Goal: Transaction & Acquisition: Purchase product/service

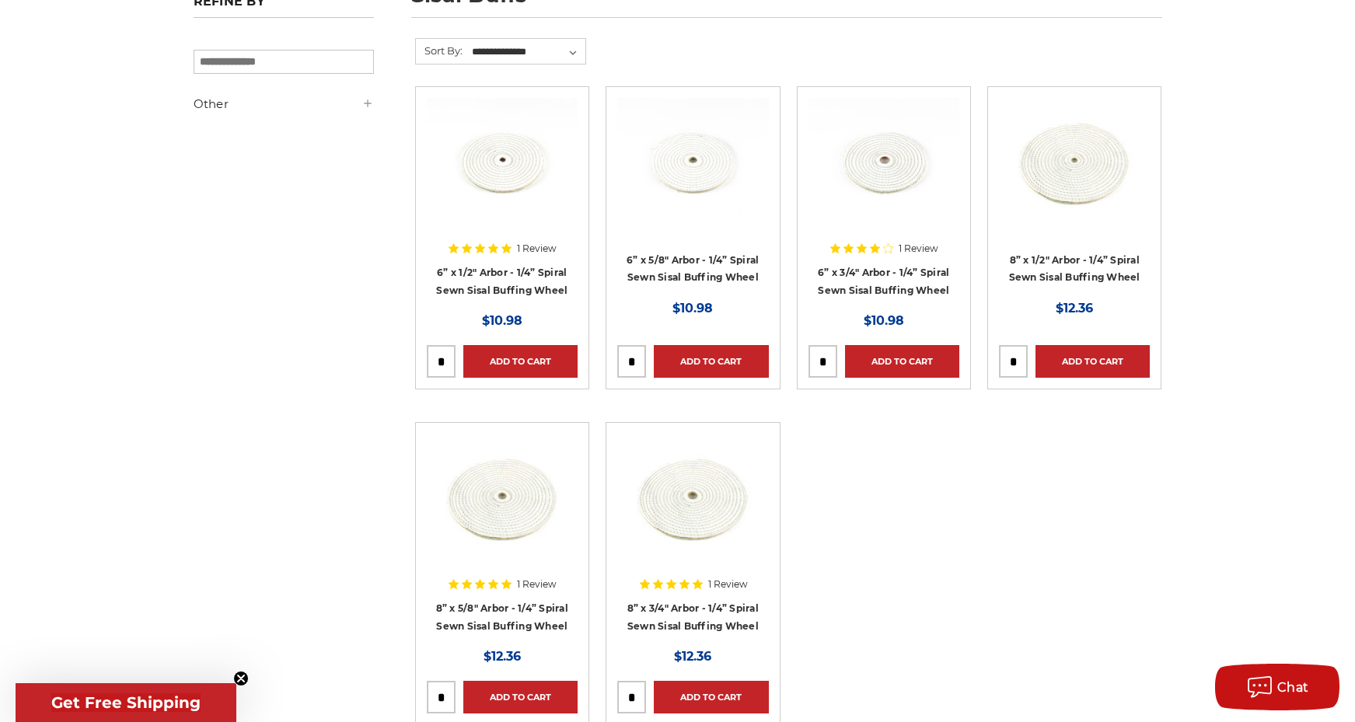
scroll to position [519, 0]
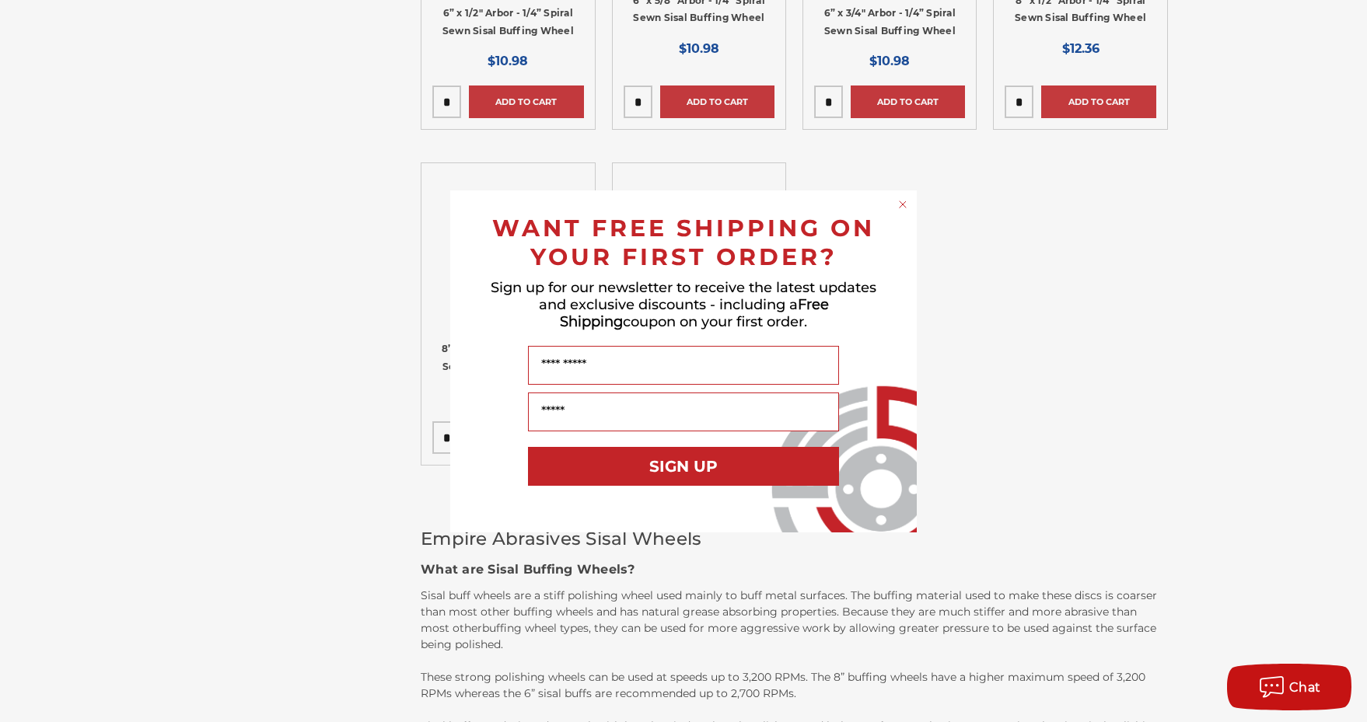
click at [901, 204] on circle "Close dialog" at bounding box center [903, 204] width 15 height 15
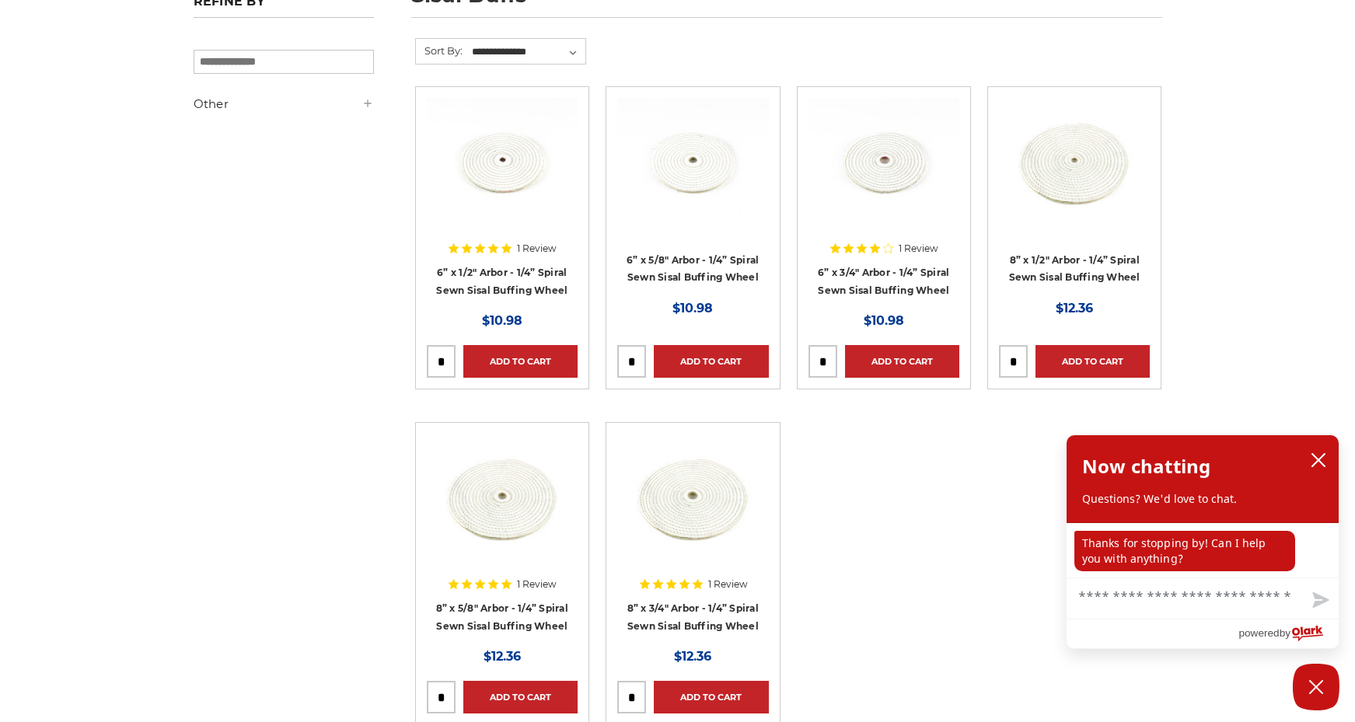
scroll to position [0, 0]
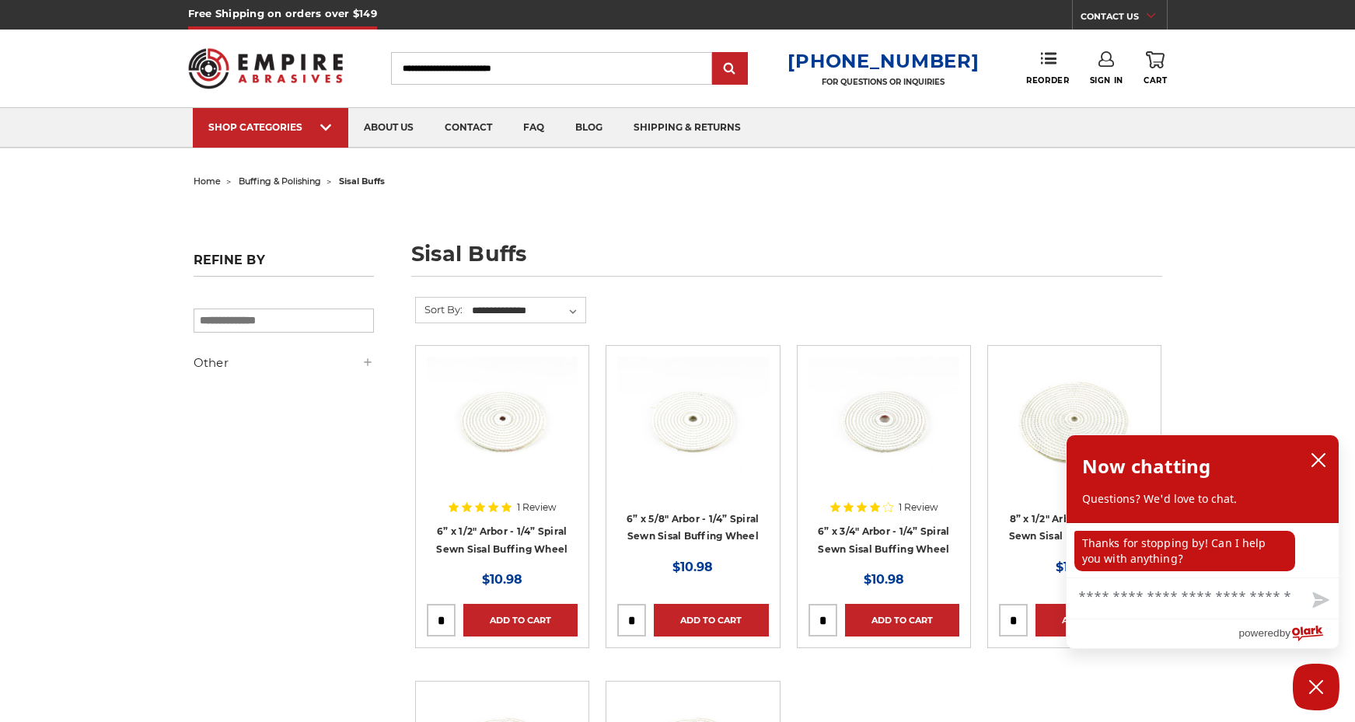
click at [519, 485] on div at bounding box center [502, 456] width 151 height 199
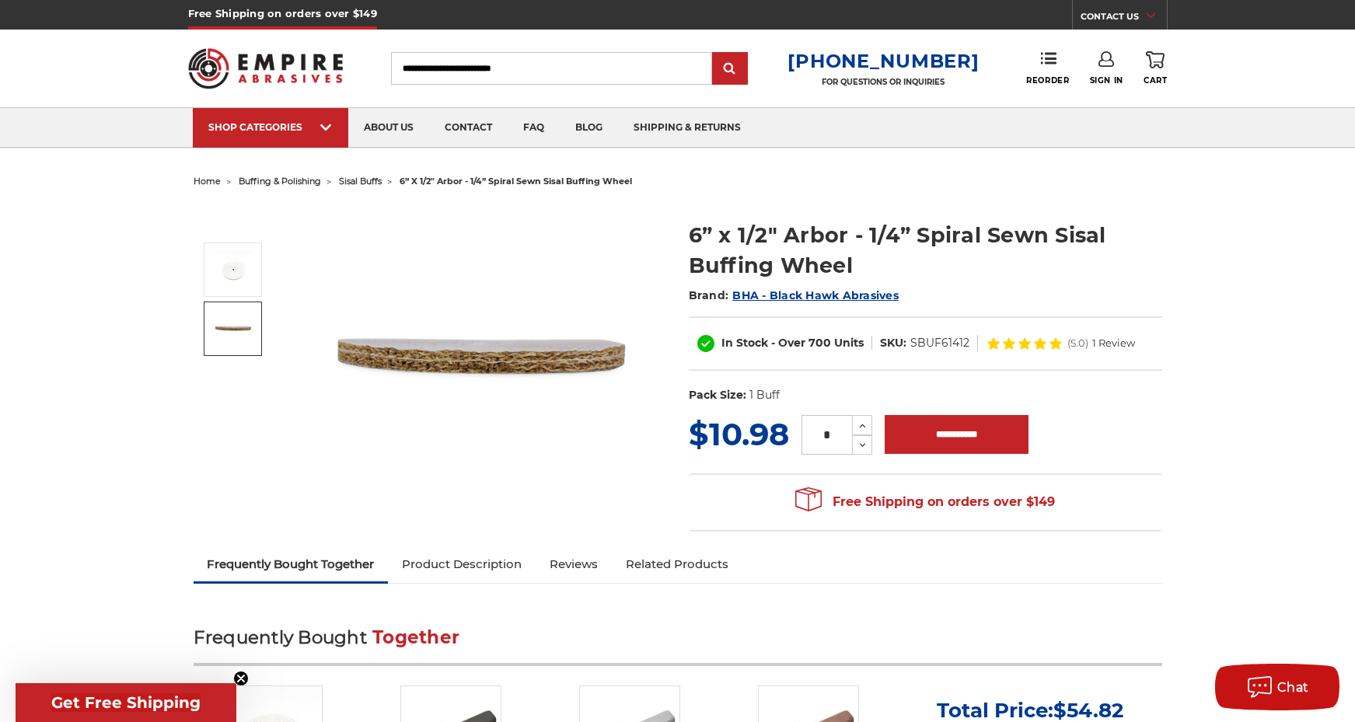
click at [238, 333] on img at bounding box center [233, 328] width 39 height 39
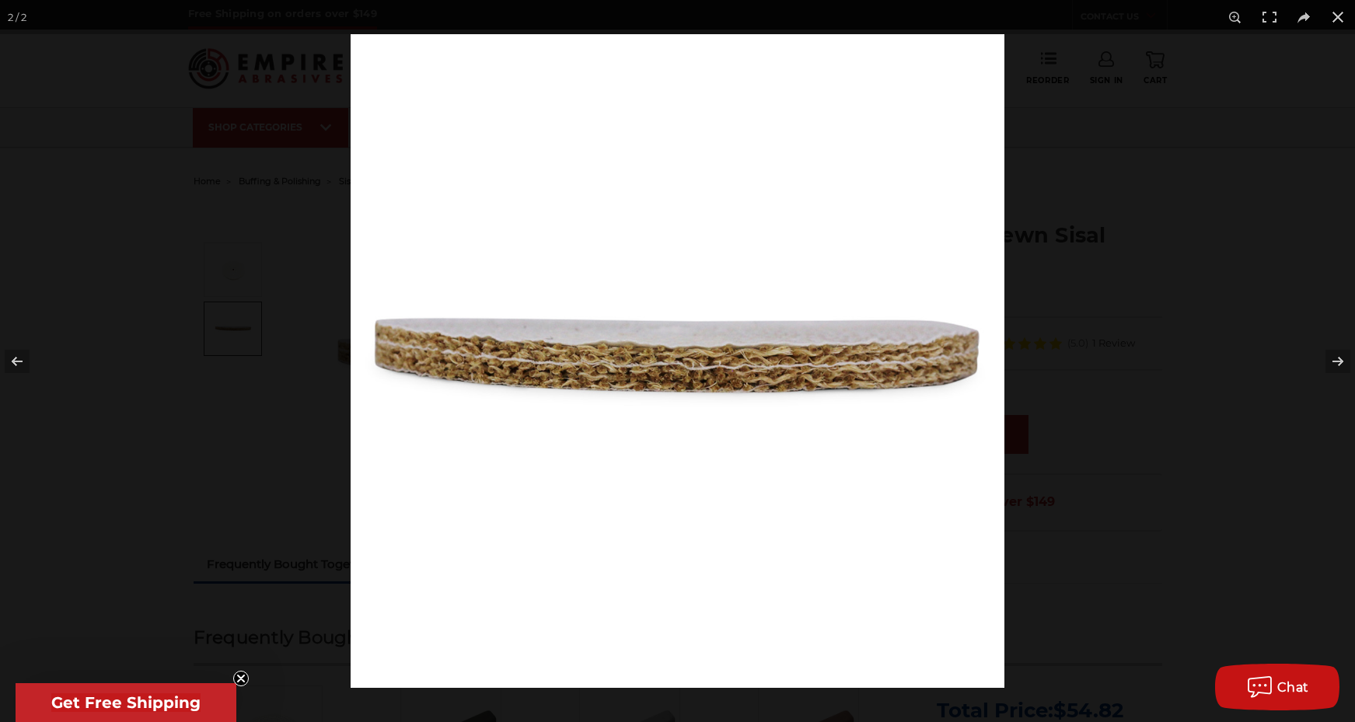
click at [238, 278] on div at bounding box center [677, 361] width 1355 height 722
